Goal: Task Accomplishment & Management: Manage account settings

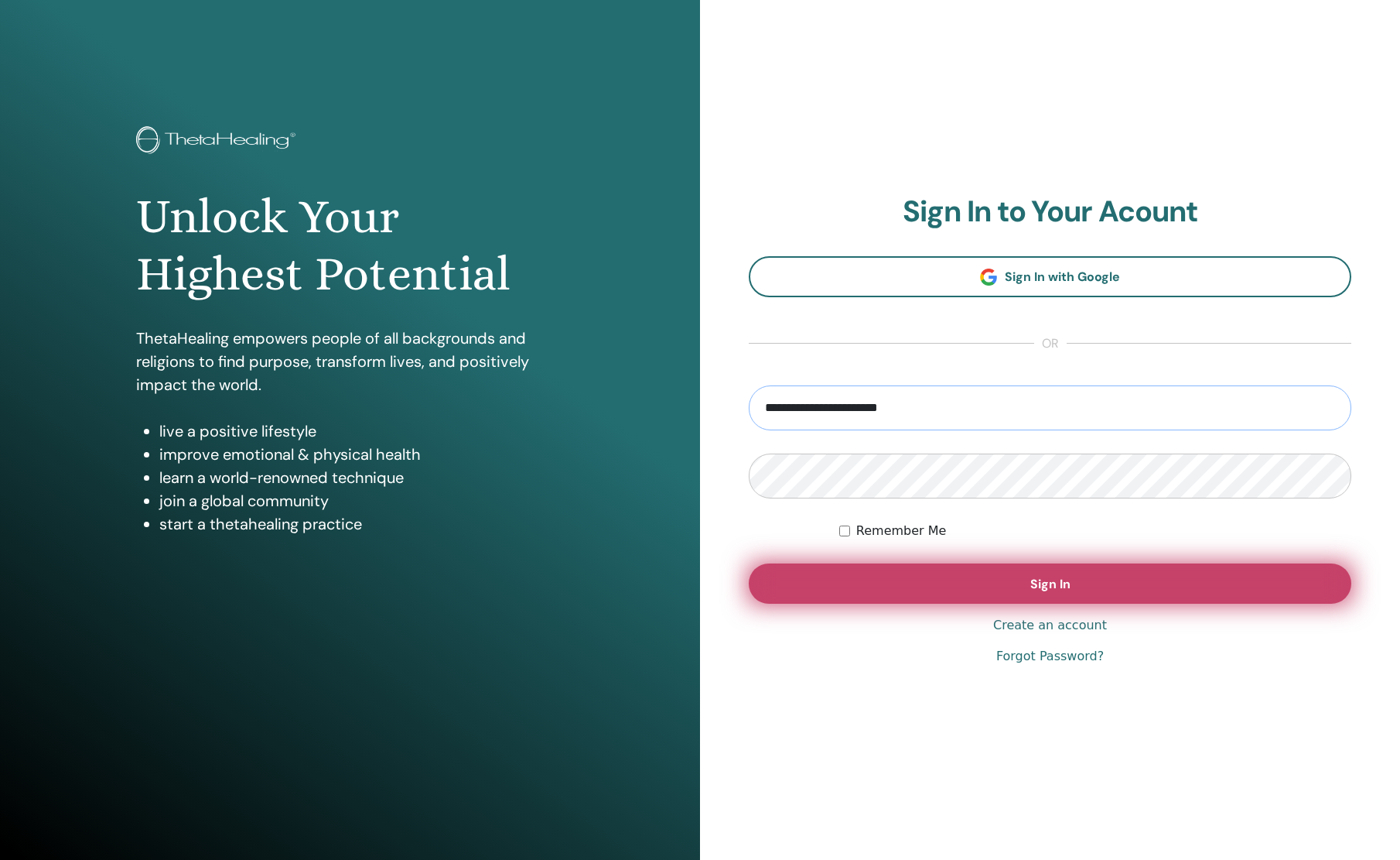
type input "**********"
click at [885, 593] on button "Sign In" at bounding box center [1050, 583] width 603 height 40
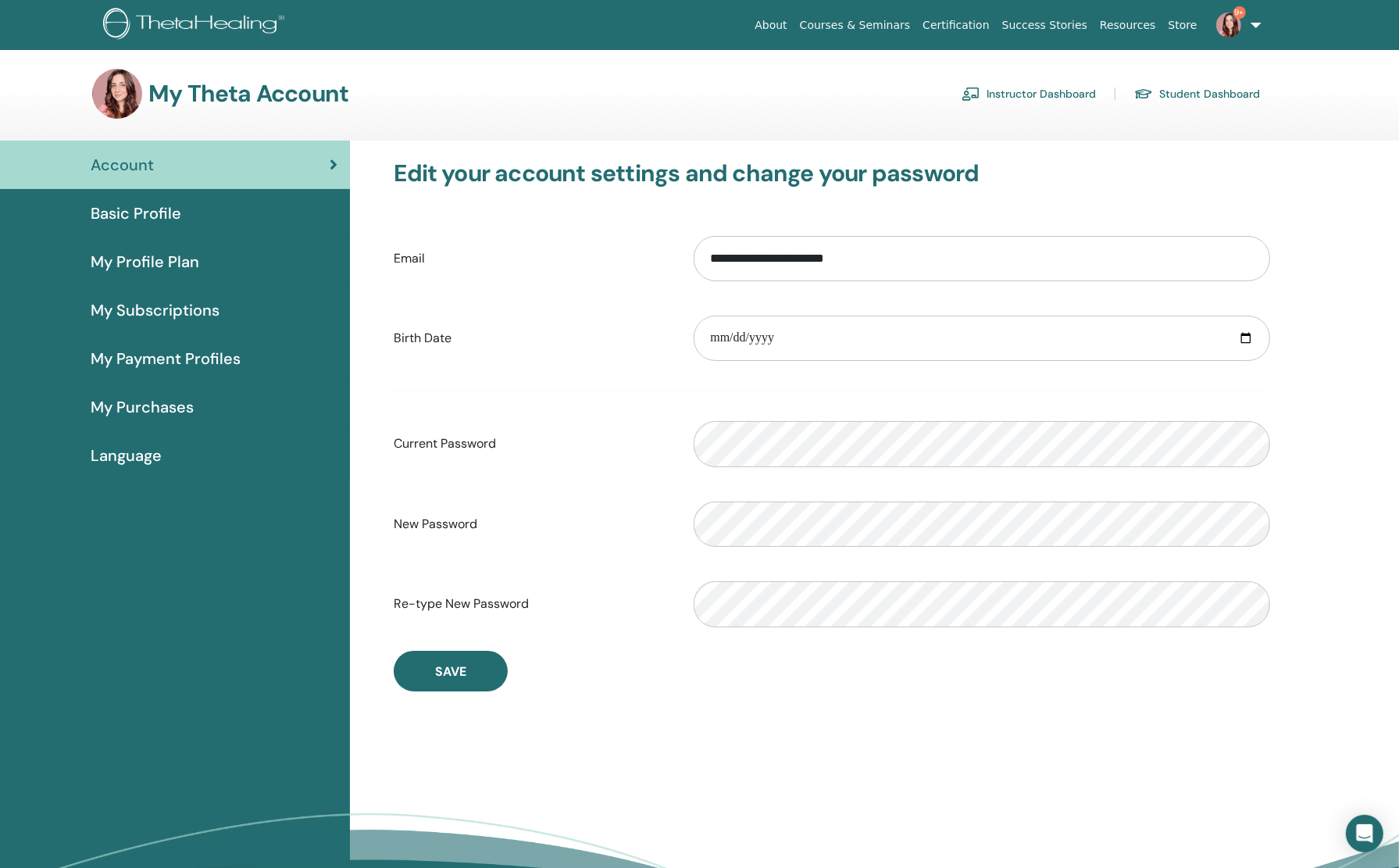
click at [1062, 94] on link "Instructor Dashboard" at bounding box center [1029, 94] width 134 height 25
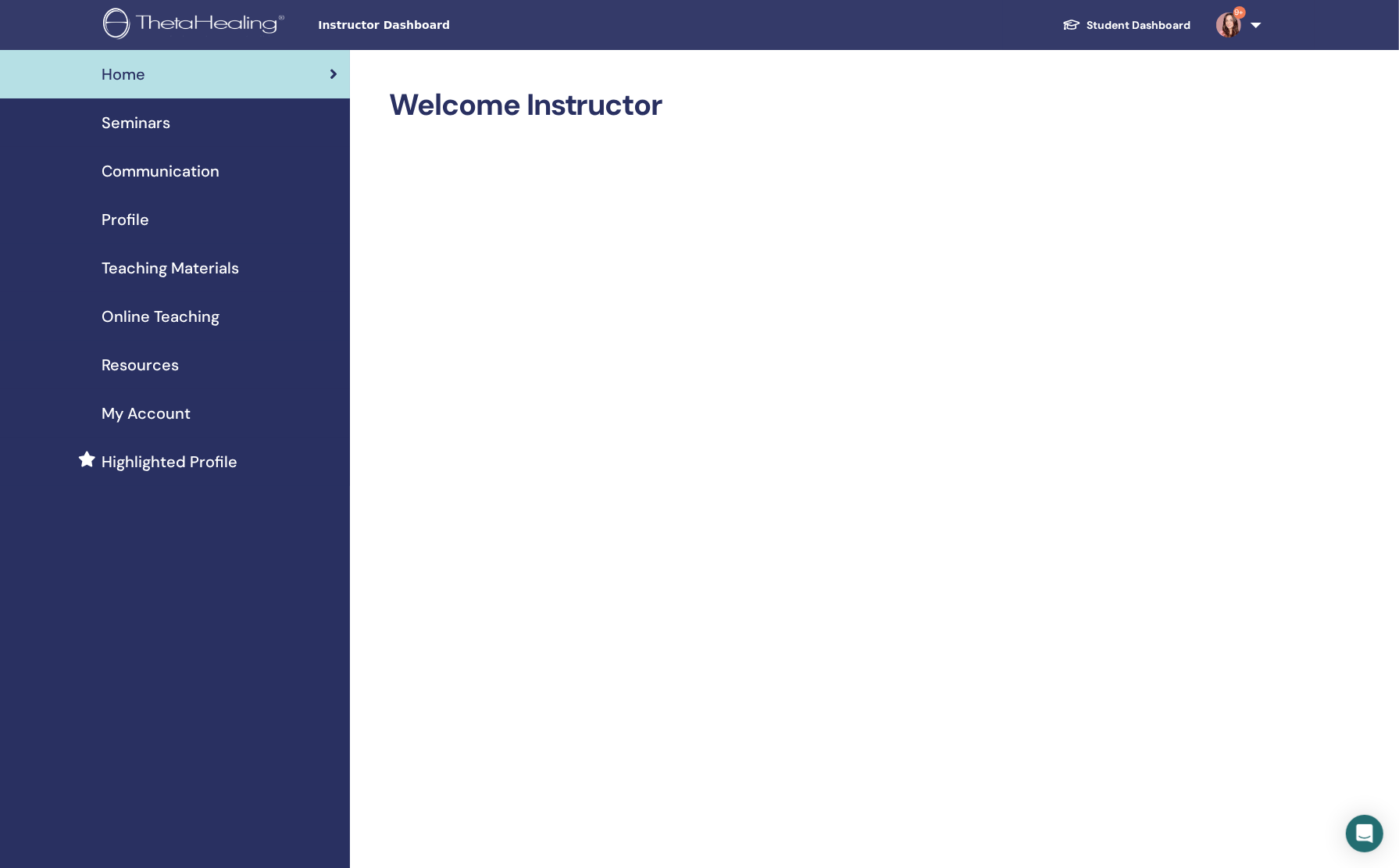
click at [129, 126] on span "Seminars" at bounding box center [136, 123] width 69 height 23
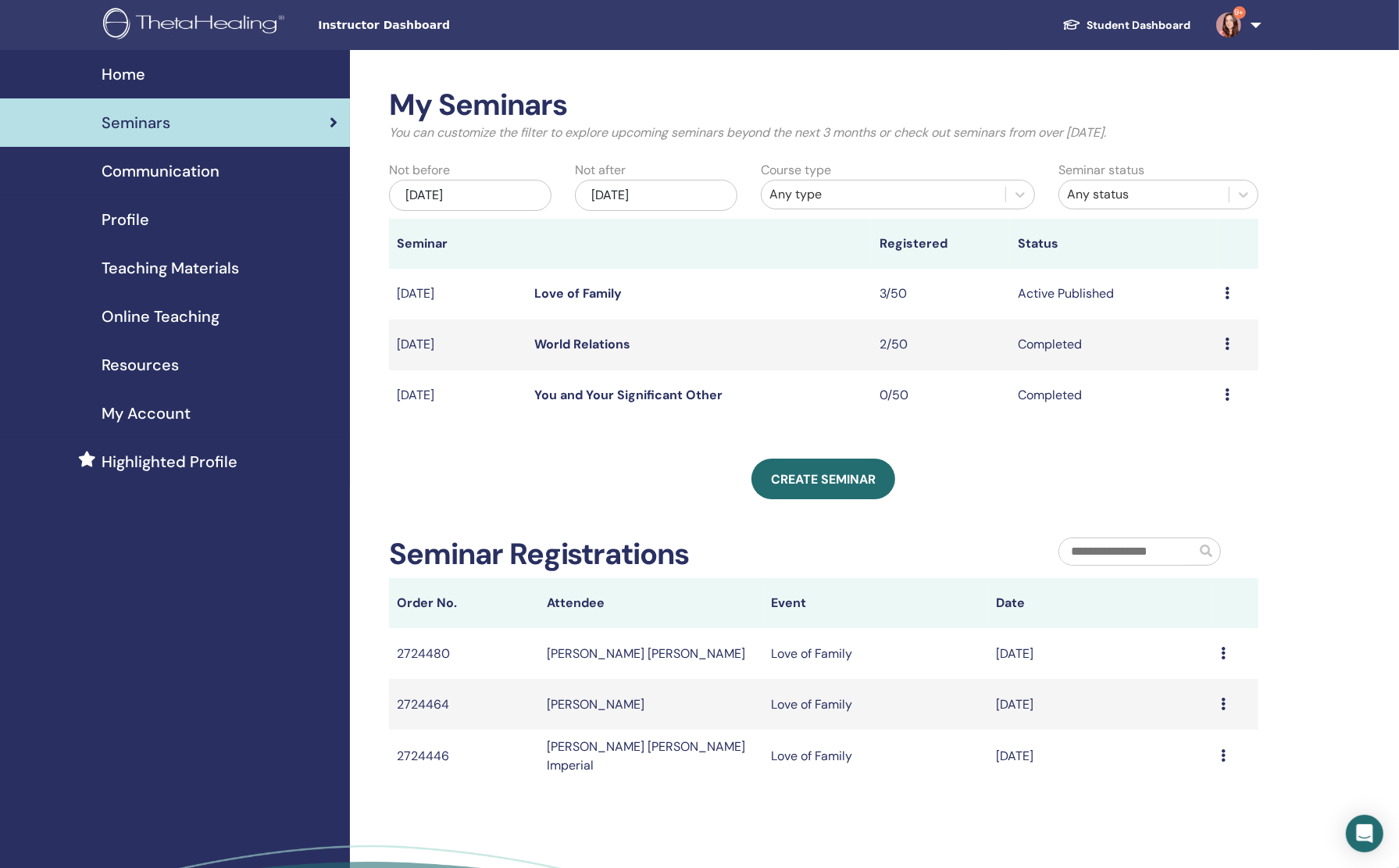
click at [598, 294] on link "Love of Family" at bounding box center [578, 294] width 87 height 16
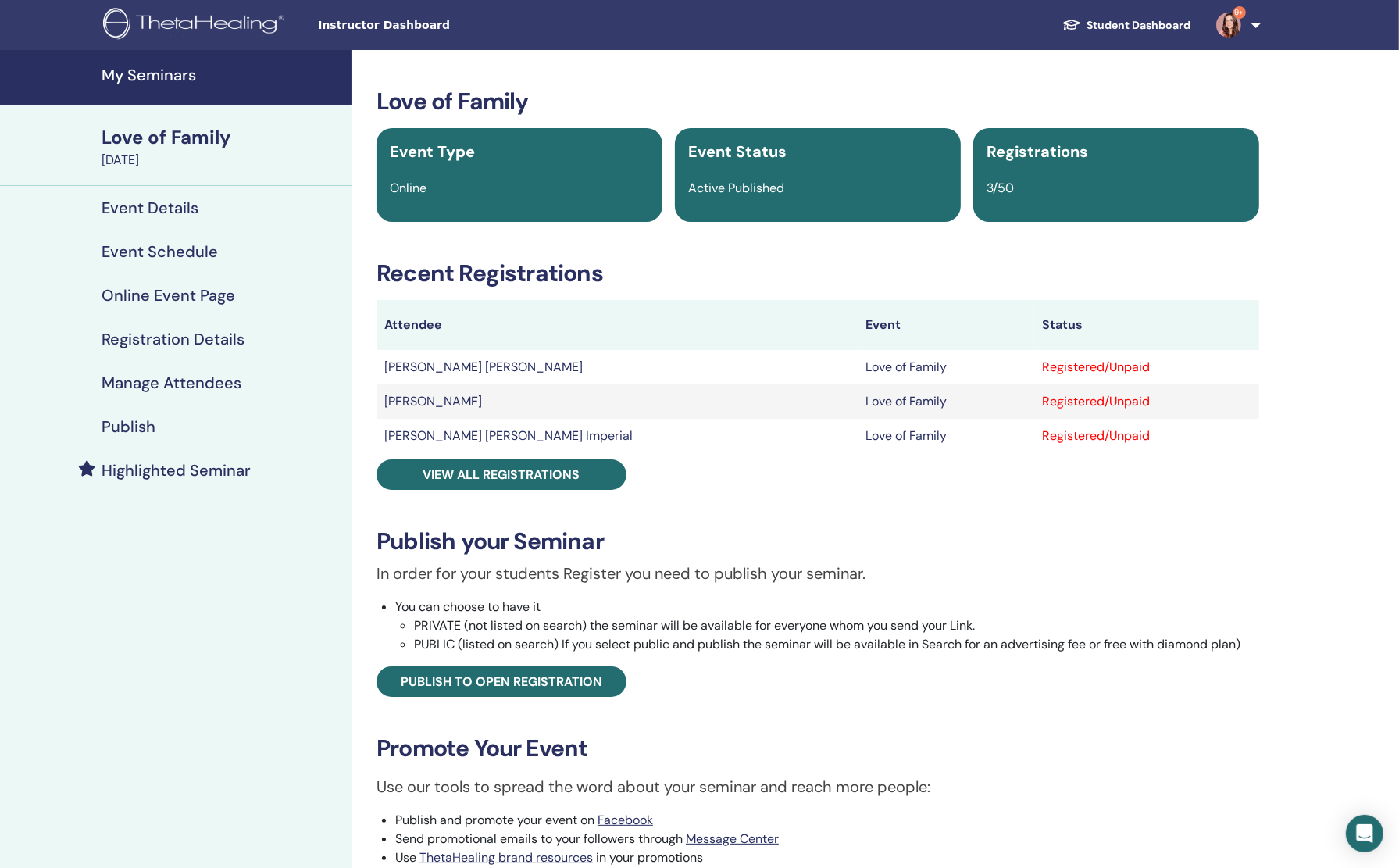
click at [430, 403] on td "Ishira Goel" at bounding box center [617, 402] width 481 height 35
click at [450, 491] on div "Love of Family Event Type Online Event Status Active Published Registrations 3/…" at bounding box center [818, 553] width 914 height 931
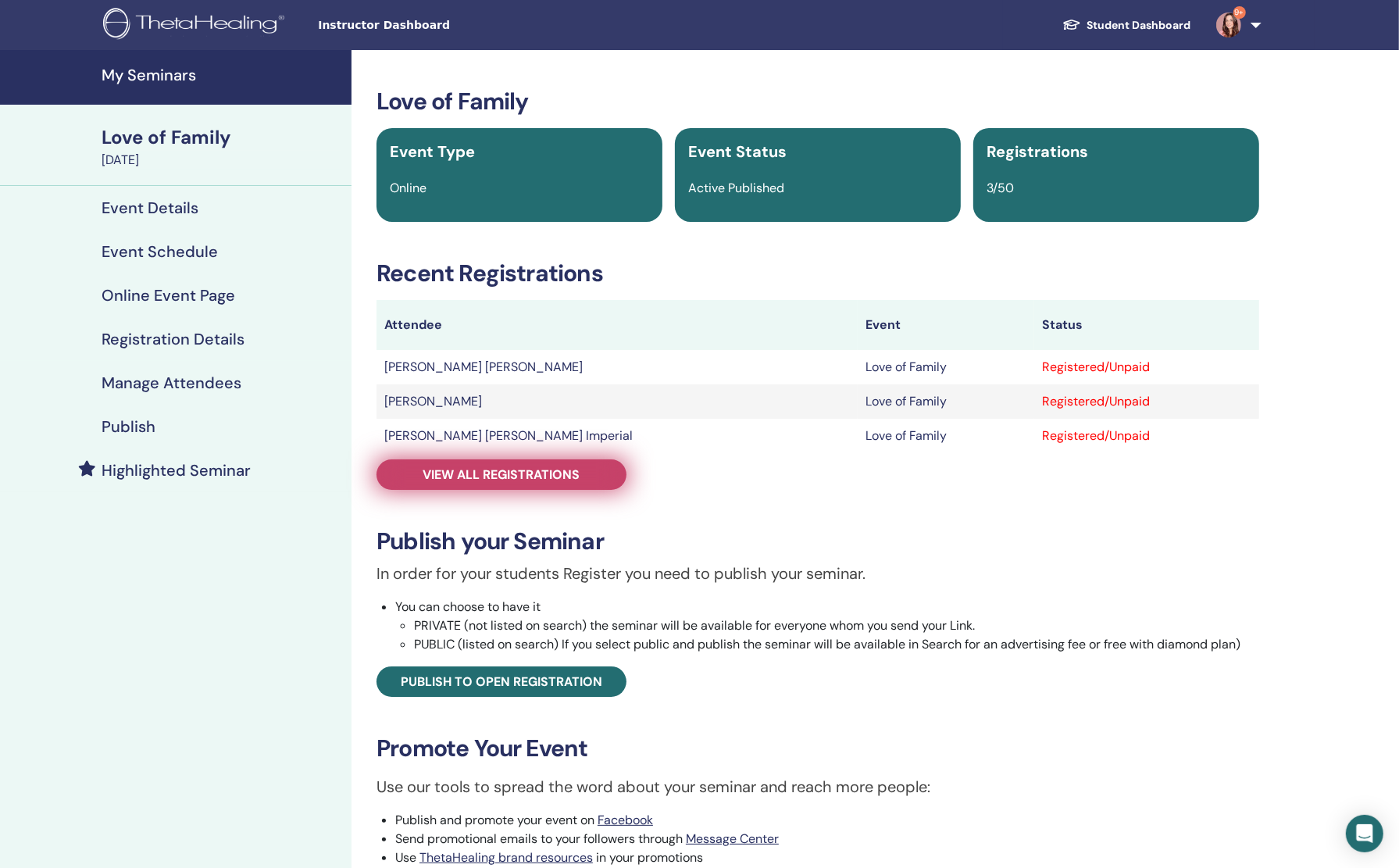
click at [444, 477] on span "View all registrations" at bounding box center [502, 475] width 157 height 16
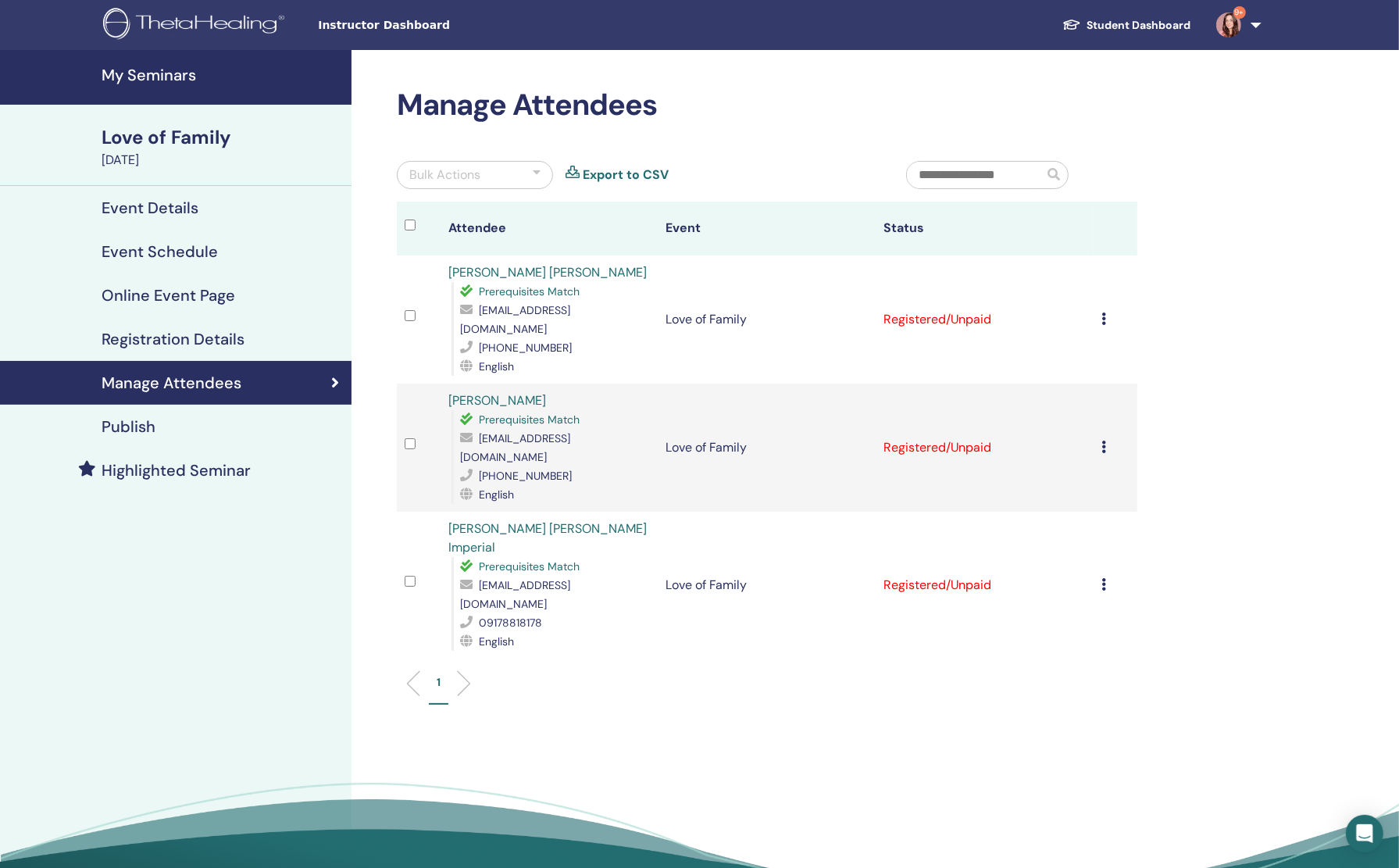
click at [486, 392] on link "Ishira Goel" at bounding box center [497, 401] width 98 height 16
click at [1230, 26] on img at bounding box center [1229, 25] width 25 height 25
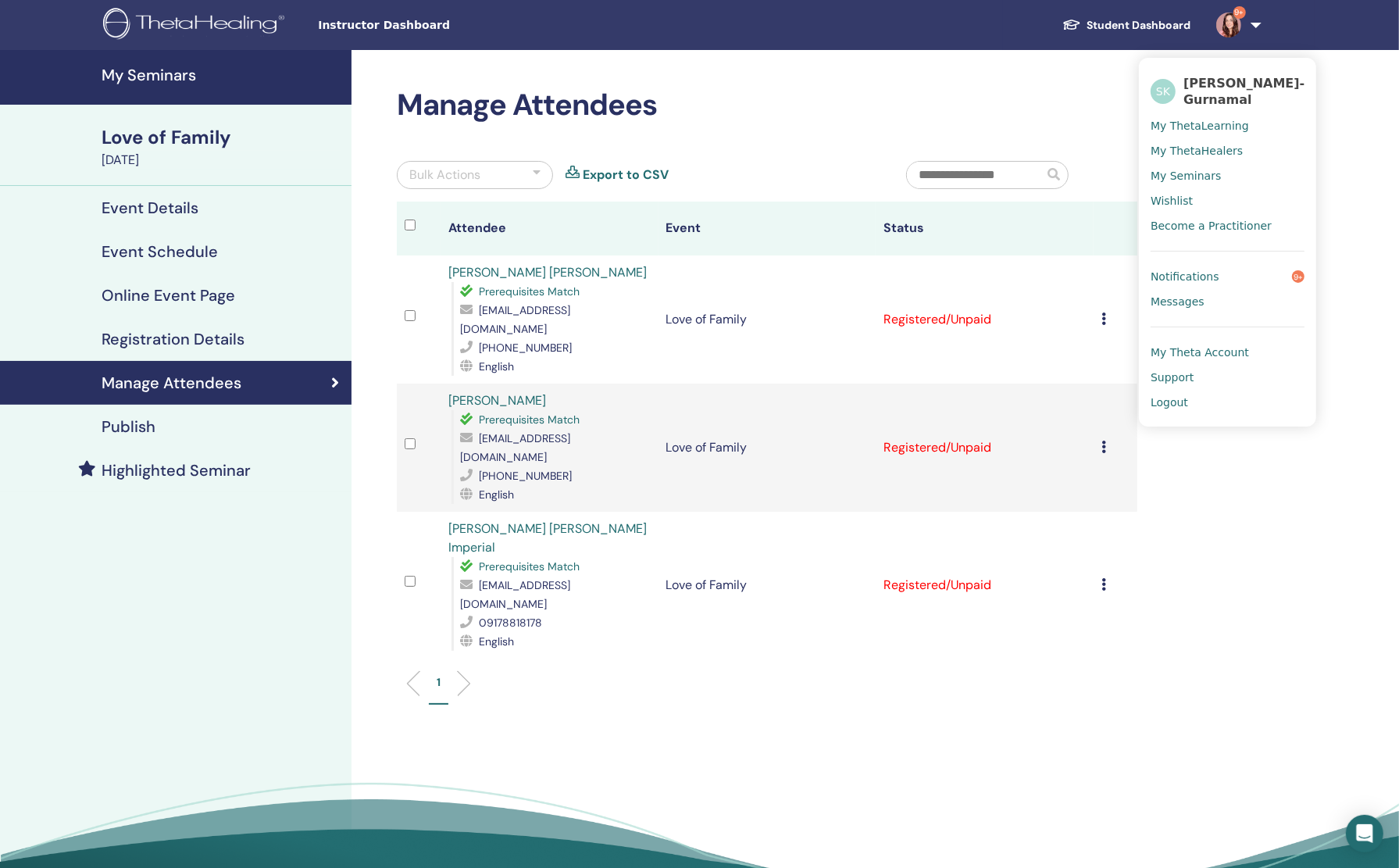
click at [1188, 300] on span "Messages" at bounding box center [1178, 301] width 54 height 14
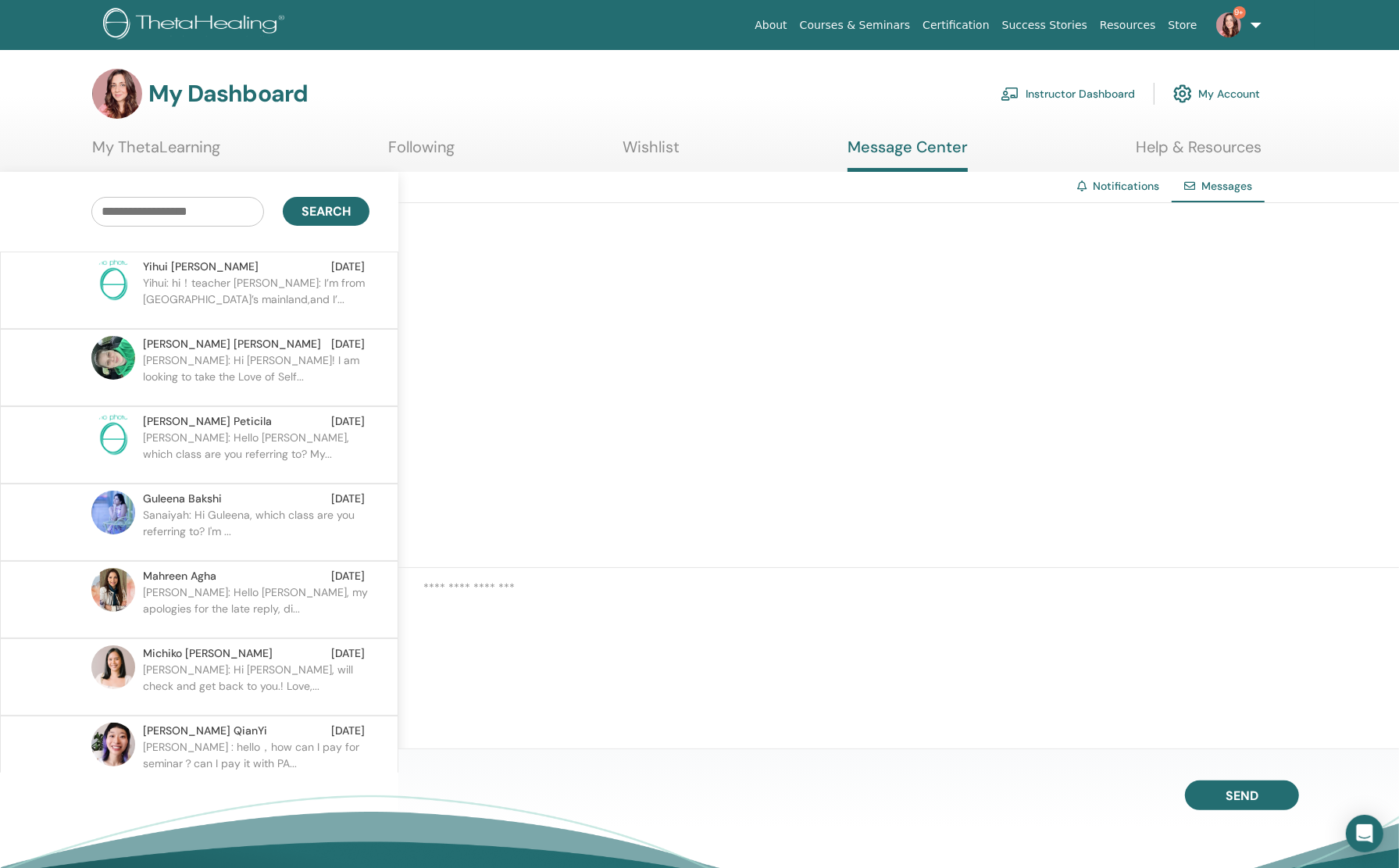
click at [1070, 89] on link "Instructor Dashboard" at bounding box center [1067, 94] width 134 height 35
click at [1070, 91] on link "Instructor Dashboard" at bounding box center [1067, 94] width 134 height 35
click at [1086, 100] on link "Instructor Dashboard" at bounding box center [1067, 94] width 134 height 35
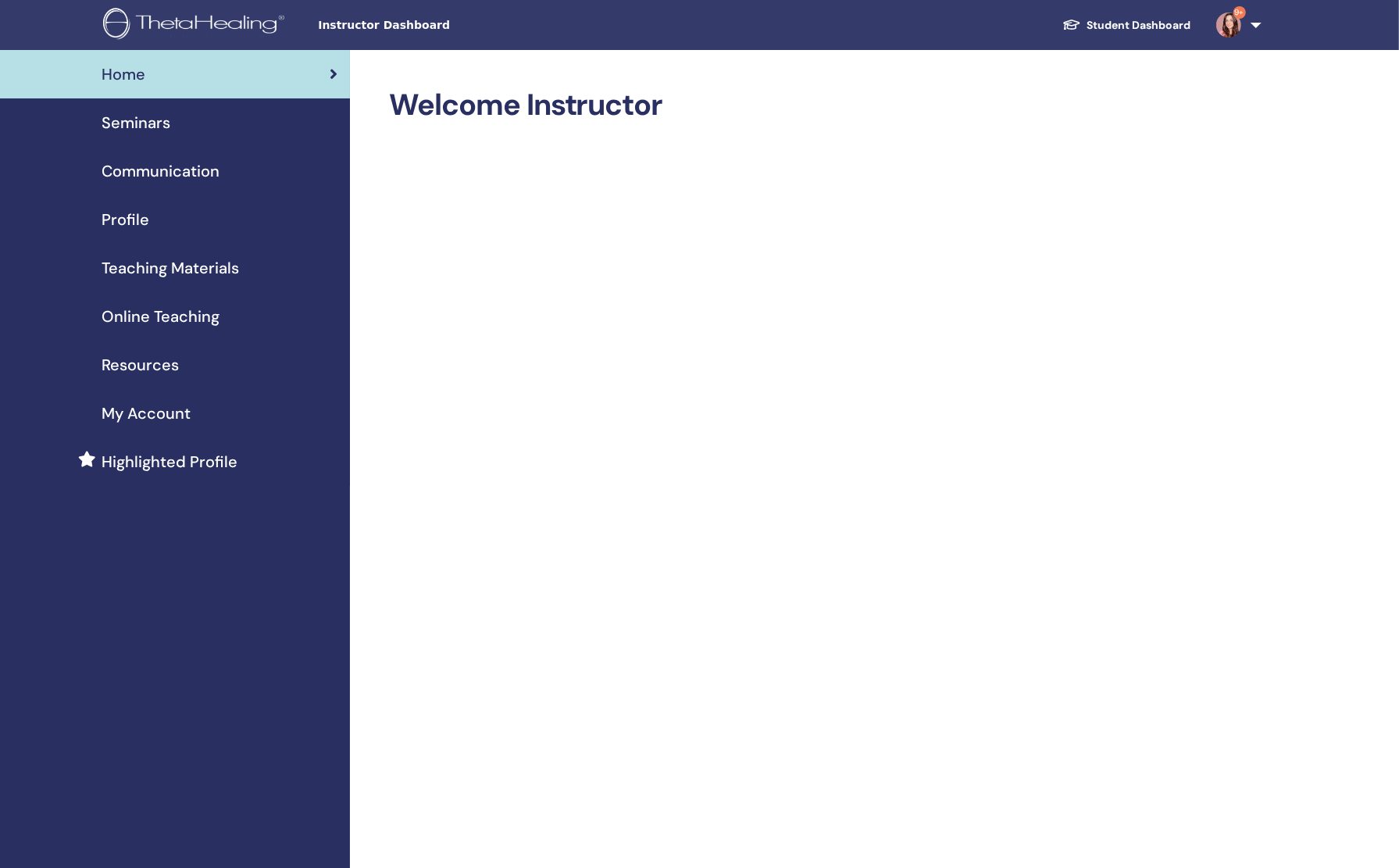
click at [102, 129] on span "Seminars" at bounding box center [136, 123] width 69 height 23
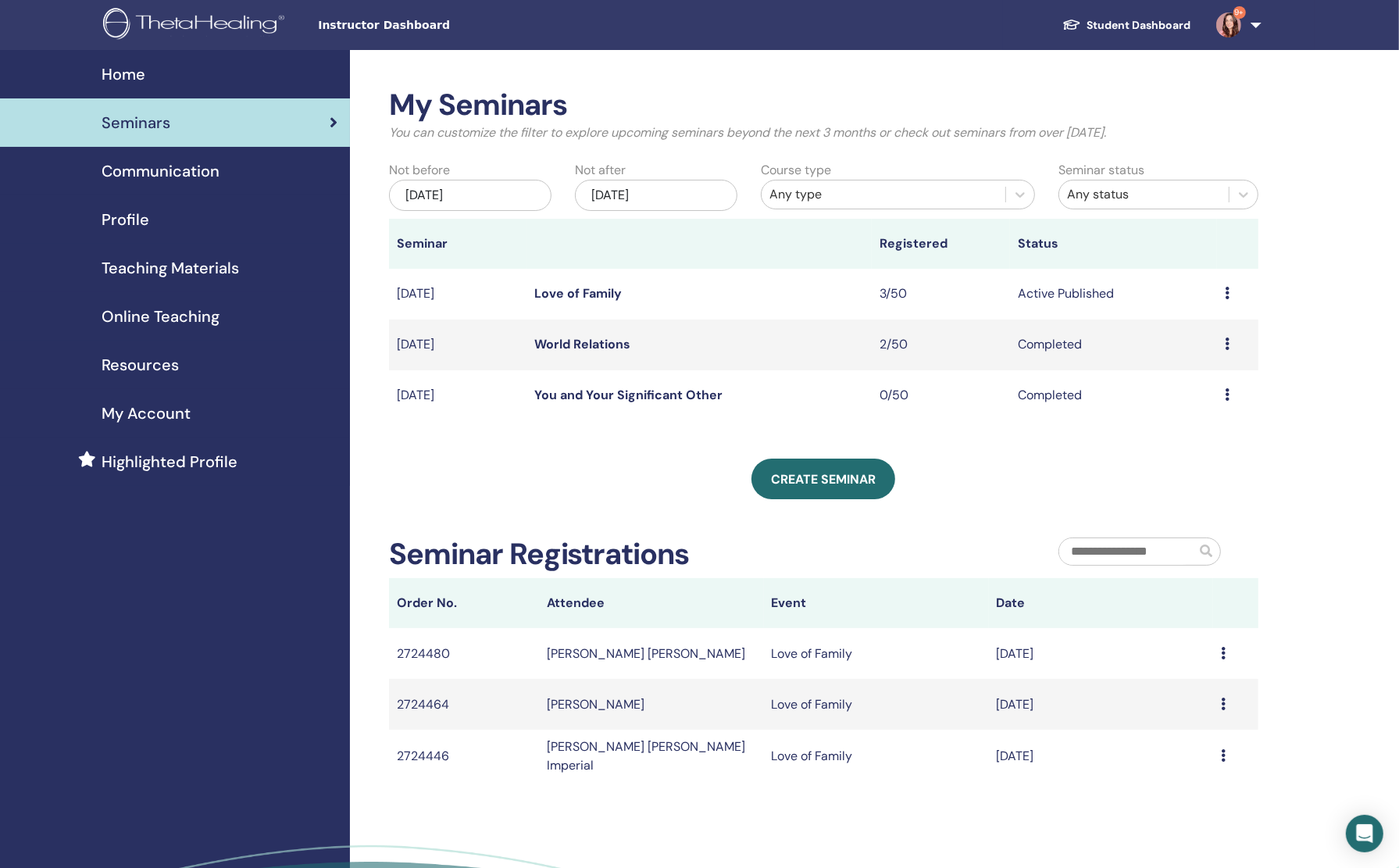
click at [579, 295] on link "Love of Family" at bounding box center [578, 294] width 87 height 16
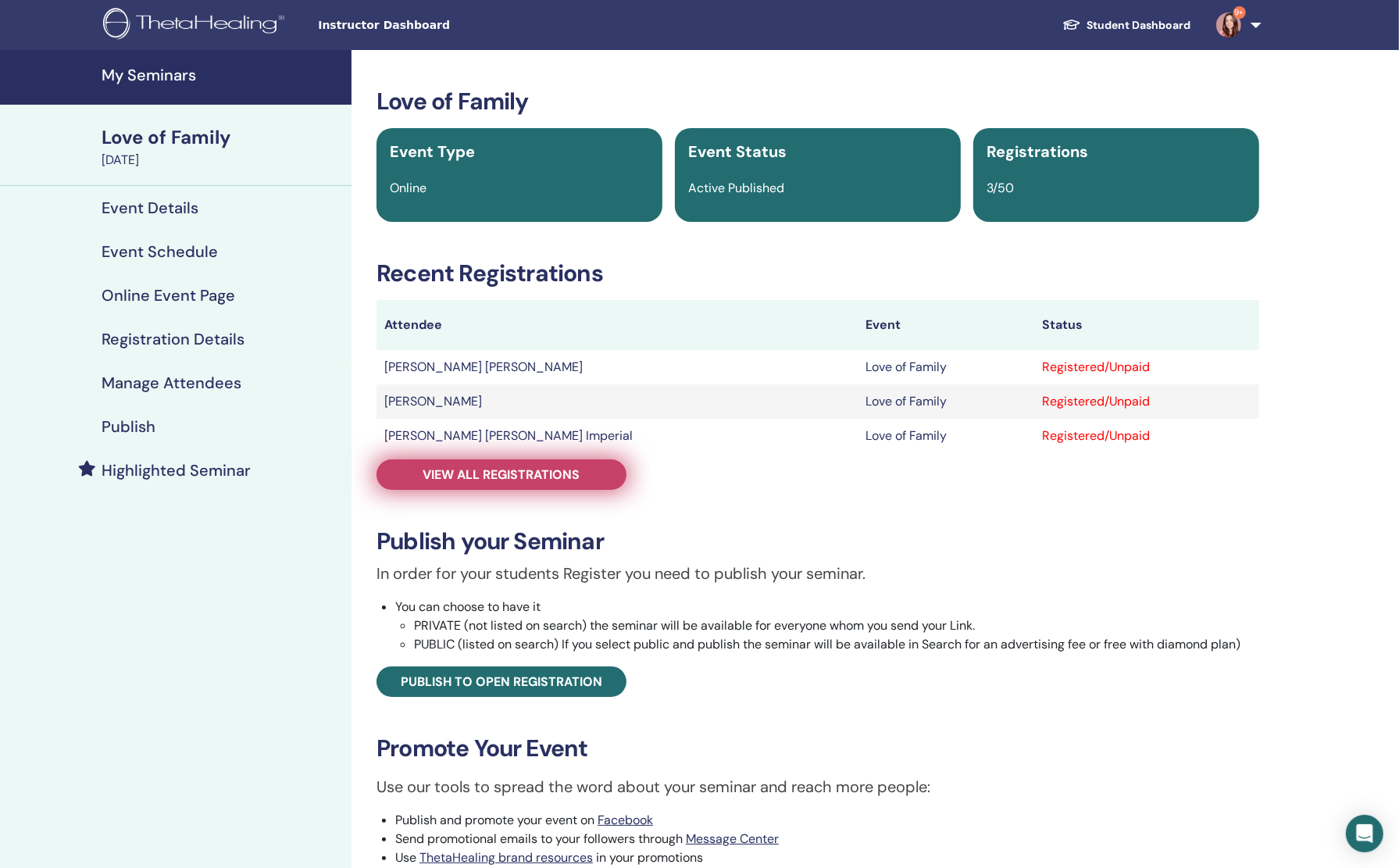
click at [488, 464] on link "View all registrations" at bounding box center [502, 474] width 250 height 30
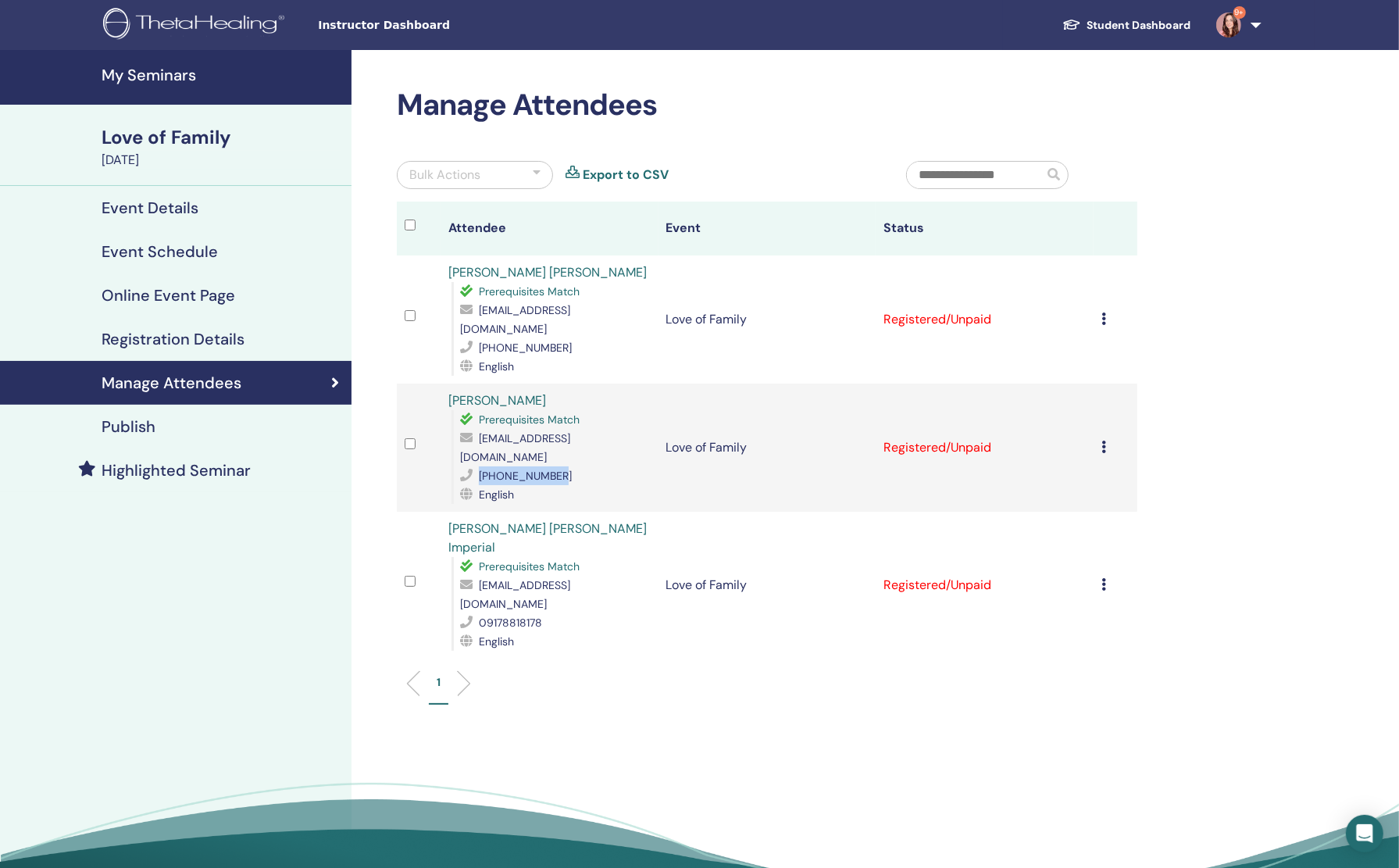
drag, startPoint x: 563, startPoint y: 436, endPoint x: 472, endPoint y: 440, distance: 91.1
click at [472, 466] on div "[PHONE_NUMBER]" at bounding box center [555, 476] width 191 height 19
copy span "[PHONE_NUMBER]"
drag, startPoint x: 620, startPoint y: 429, endPoint x: 472, endPoint y: 421, distance: 148.2
click at [472, 429] on div "[EMAIL_ADDRESS][DOMAIN_NAME]" at bounding box center [555, 448] width 191 height 38
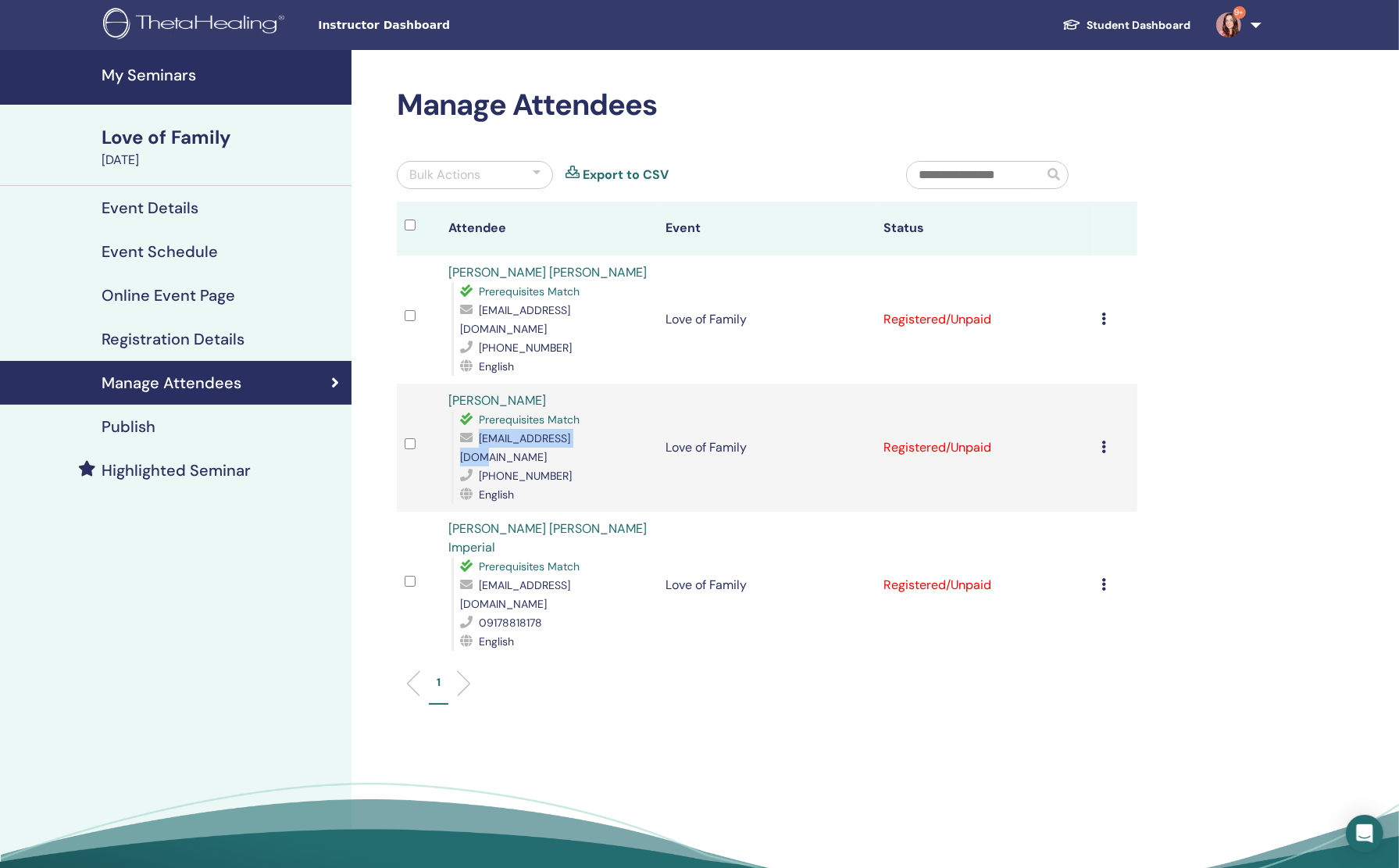
copy div "[EMAIL_ADDRESS][DOMAIN_NAME]"
drag, startPoint x: 513, startPoint y: 388, endPoint x: 434, endPoint y: 372, distance: 80.6
click at [430, 383] on tr "[PERSON_NAME] Prerequisites Match [EMAIL_ADDRESS][DOMAIN_NAME] [PHONE_NUMBER] E…" at bounding box center [767, 448] width 741 height 128
copy tr "[PERSON_NAME]"
